Goal: Obtain resource: Download file/media

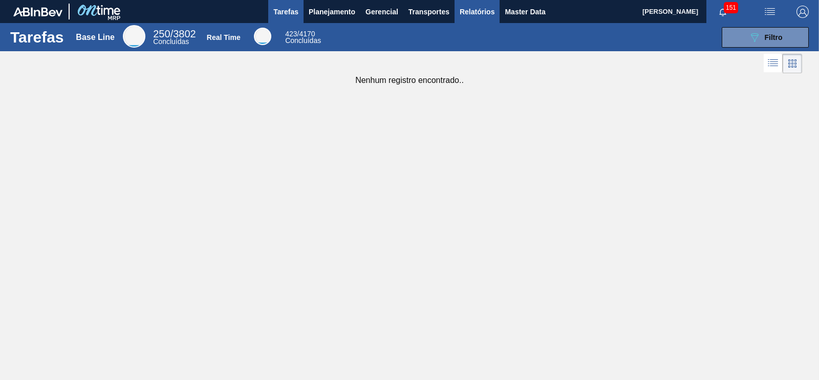
click at [480, 14] on span "Relatórios" at bounding box center [477, 12] width 35 height 12
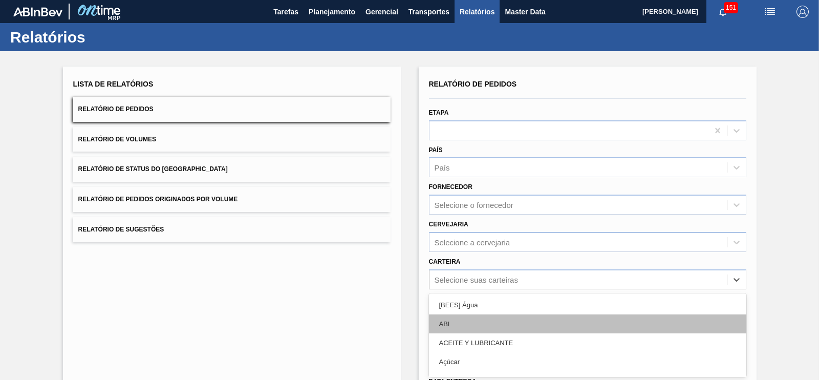
drag, startPoint x: 494, startPoint y: 278, endPoint x: 495, endPoint y: 272, distance: 5.2
click at [494, 275] on div "option [BEES] Água focused, 1 of 101. 101 results available. Use Up and Down to…" at bounding box center [587, 279] width 317 height 20
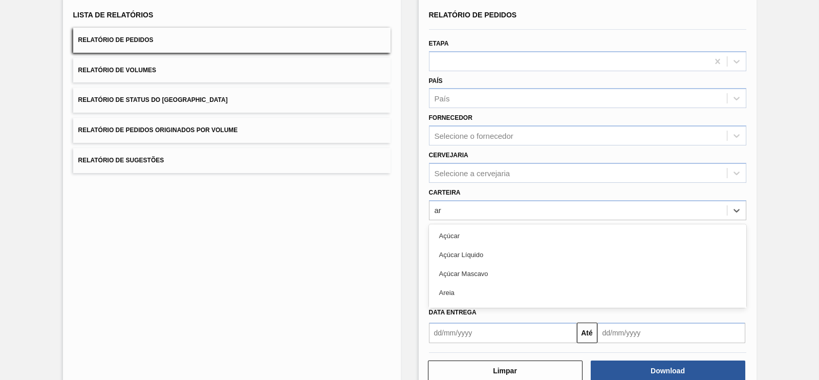
type input "a"
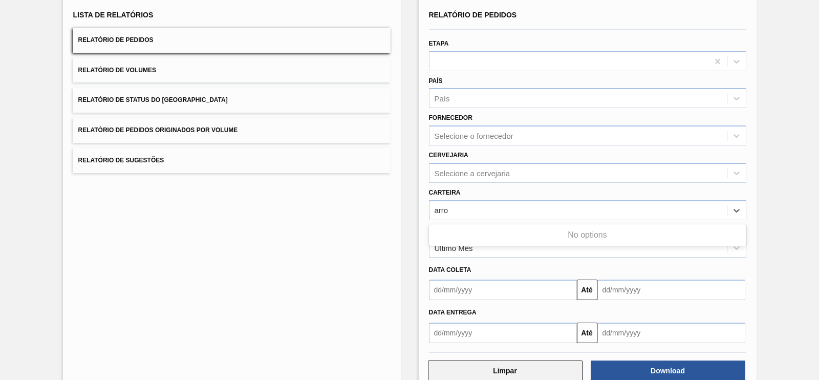
type input "arro"
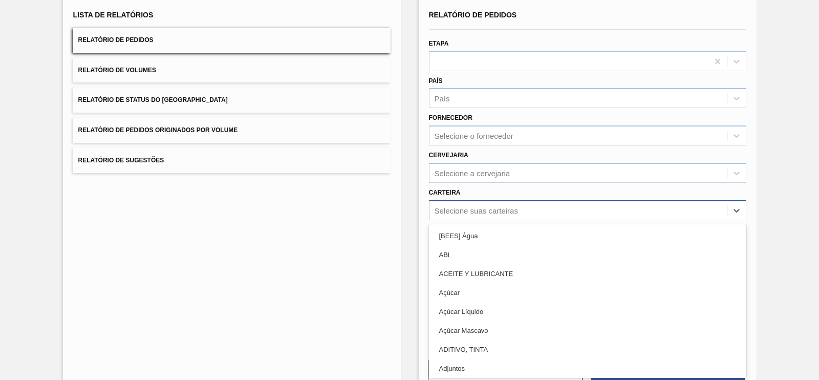
click at [472, 215] on div "Selecione suas carteiras" at bounding box center [579, 210] width 298 height 15
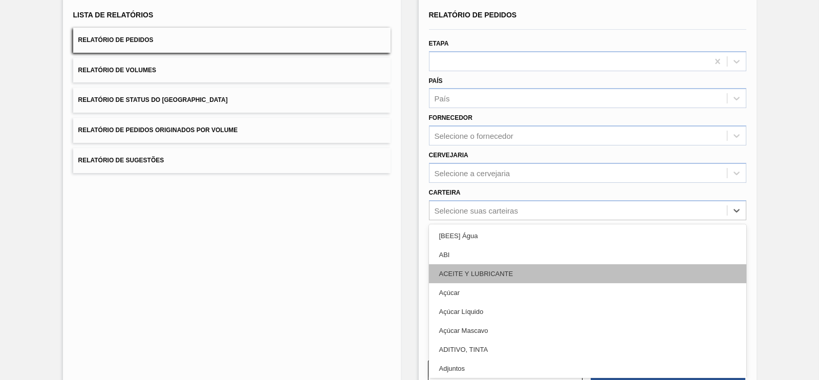
scroll to position [63, 0]
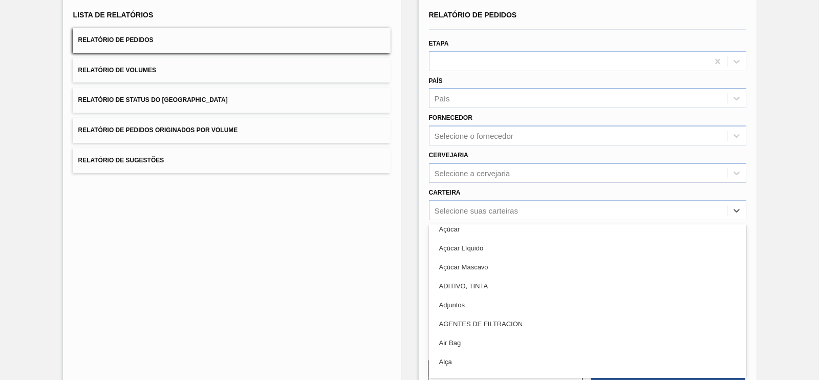
click at [471, 301] on div "Adjuntos" at bounding box center [587, 304] width 317 height 19
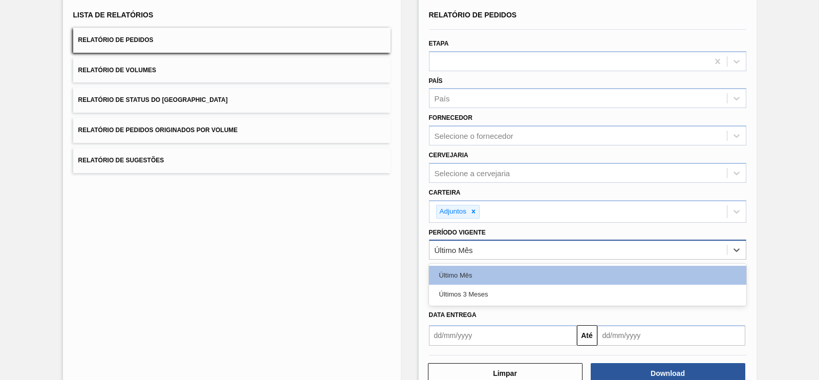
click at [478, 247] on div "Último Mês" at bounding box center [579, 250] width 298 height 15
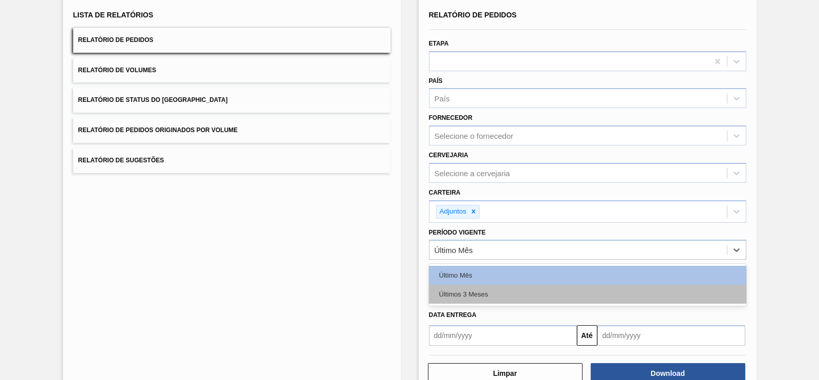
click at [469, 292] on div "Últimos 3 Meses" at bounding box center [587, 294] width 317 height 19
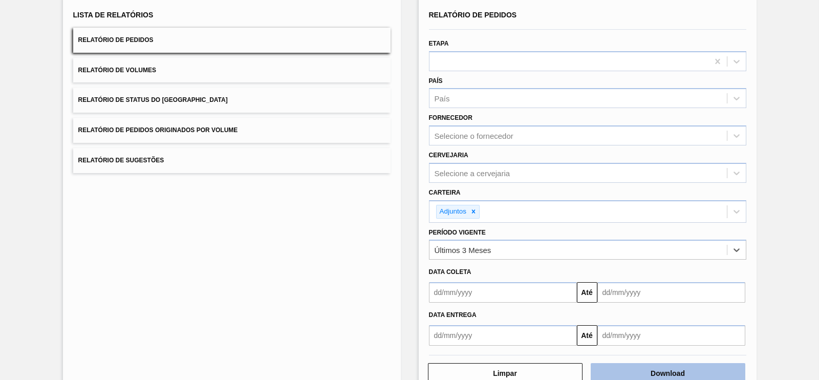
click at [678, 367] on button "Download" at bounding box center [668, 373] width 155 height 20
